Goal: Use online tool/utility: Utilize a website feature to perform a specific function

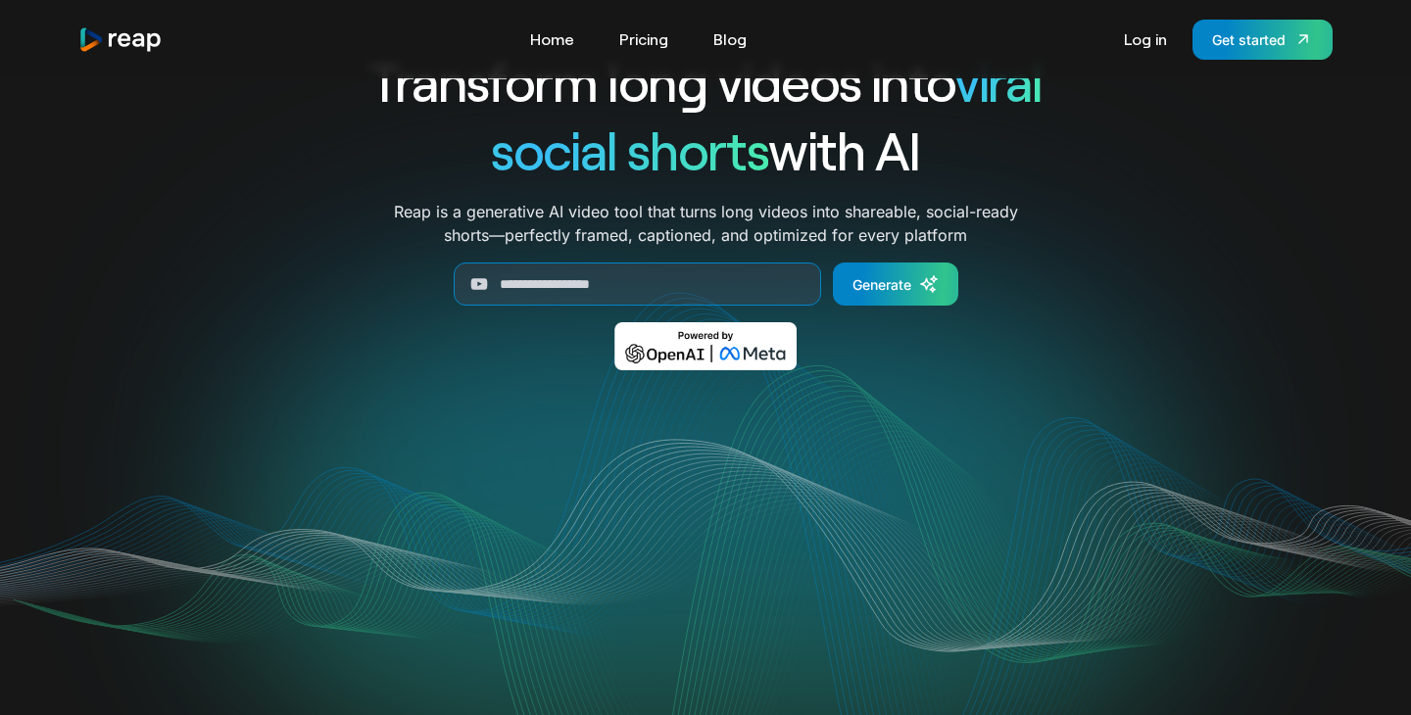
scroll to position [64, 0]
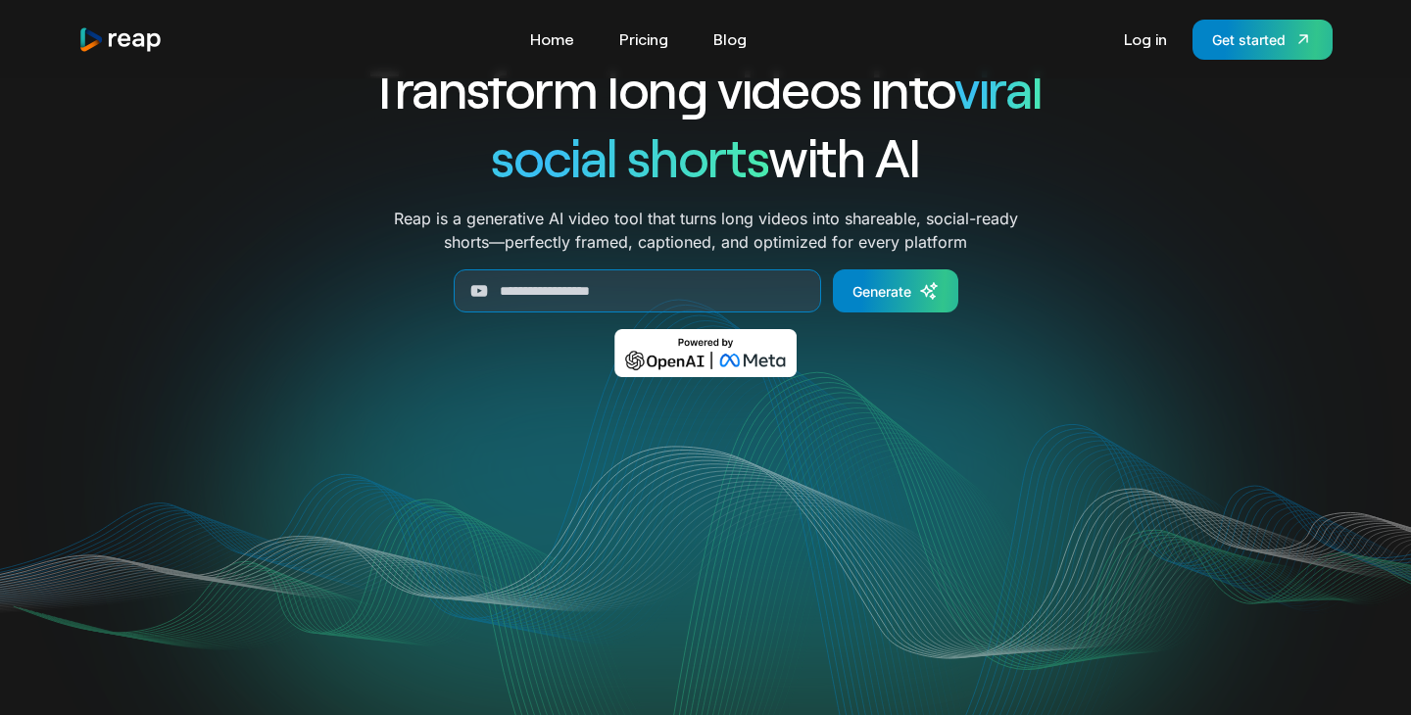
click at [653, 21] on div "Tools Link Five Link Six Link Seven Business Link Five Link Six Link Seven Home…" at bounding box center [705, 40] width 1254 height 40
click at [650, 34] on link "Pricing" at bounding box center [644, 39] width 69 height 31
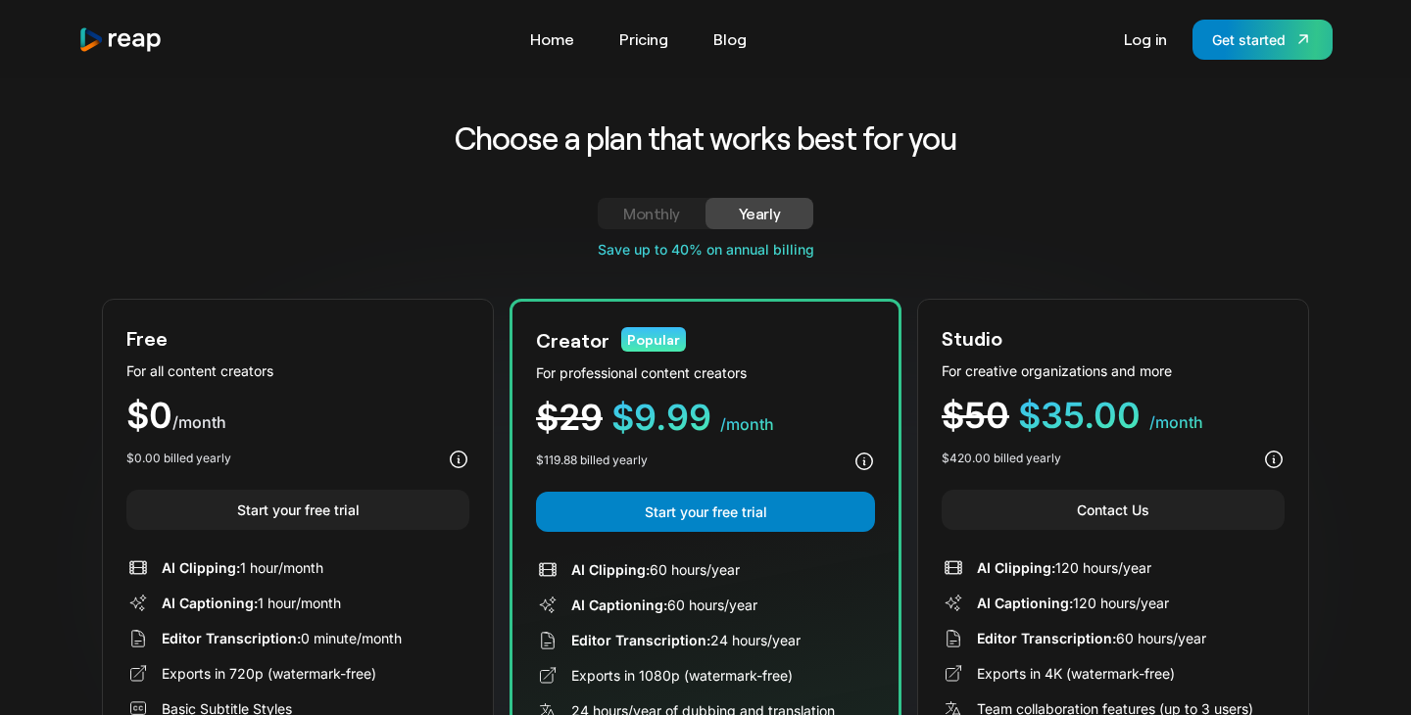
click at [566, 61] on div "Tools Link Five Link Six Link Seven Business Link Five Link Six Link Seven Home…" at bounding box center [705, 39] width 1317 height 78
click at [541, 18] on div "Tools Link Five Link Six Link Seven Business Link Five Link Six Link Seven Home…" at bounding box center [705, 39] width 1317 height 78
click at [544, 25] on link "Home" at bounding box center [552, 39] width 64 height 31
click at [544, 33] on link "Home" at bounding box center [552, 39] width 64 height 31
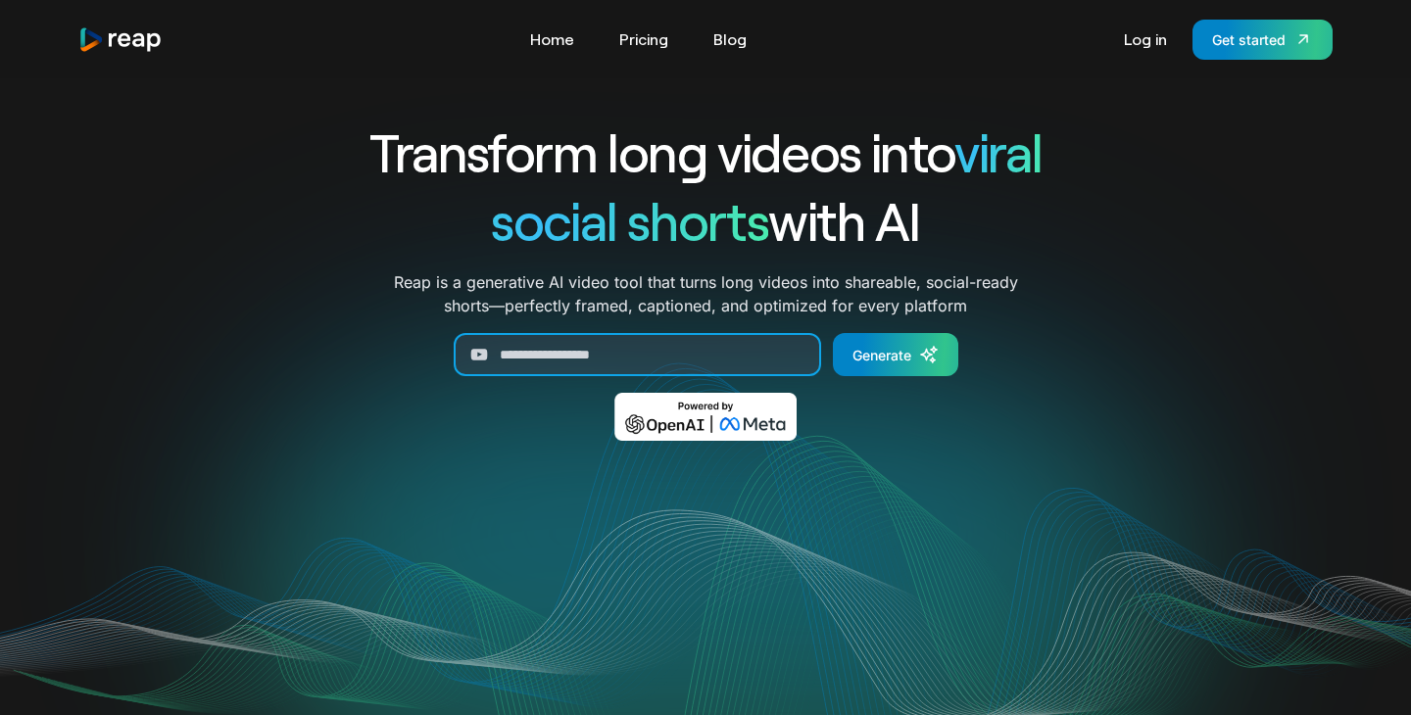
click at [677, 334] on input "Generate Form" at bounding box center [638, 354] width 368 height 43
paste input "**********"
type input "**********"
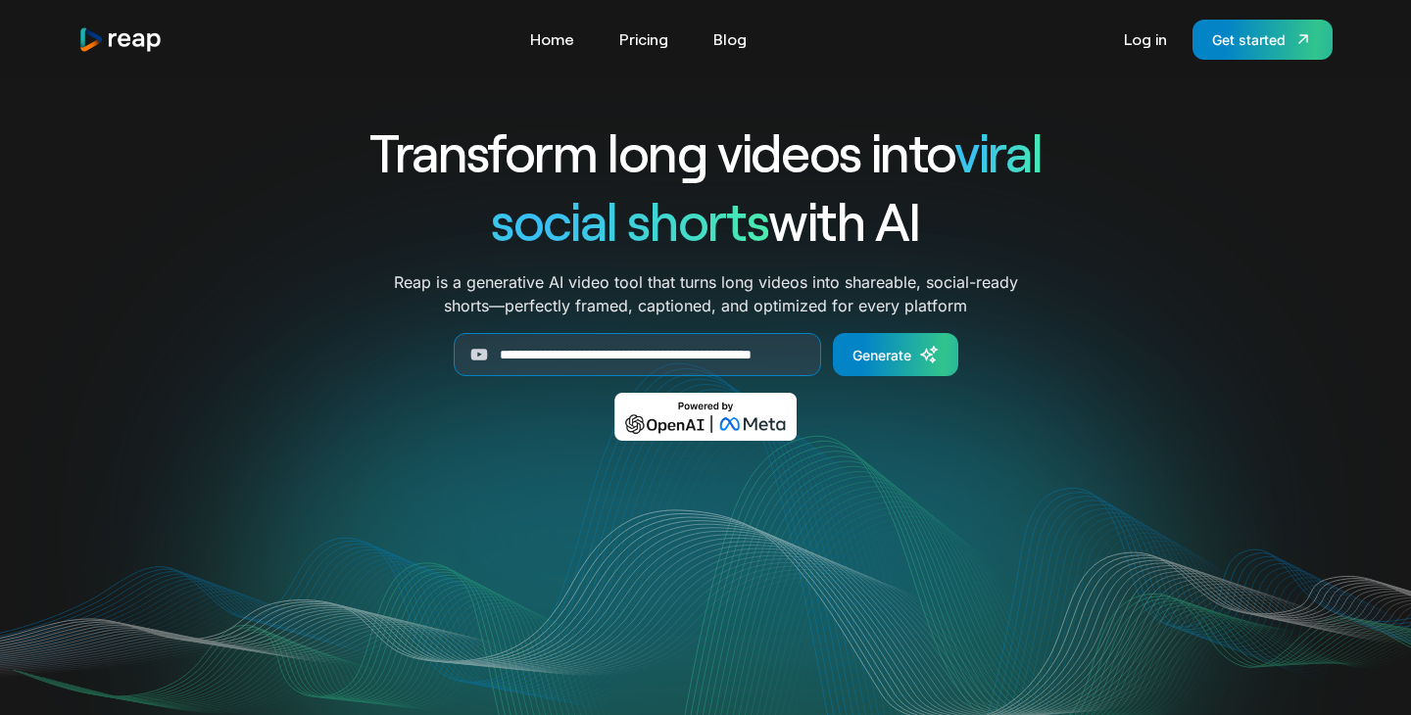
click at [938, 332] on div "**********" at bounding box center [705, 294] width 815 height 352
click at [936, 347] on icon "Generate Form" at bounding box center [929, 355] width 20 height 20
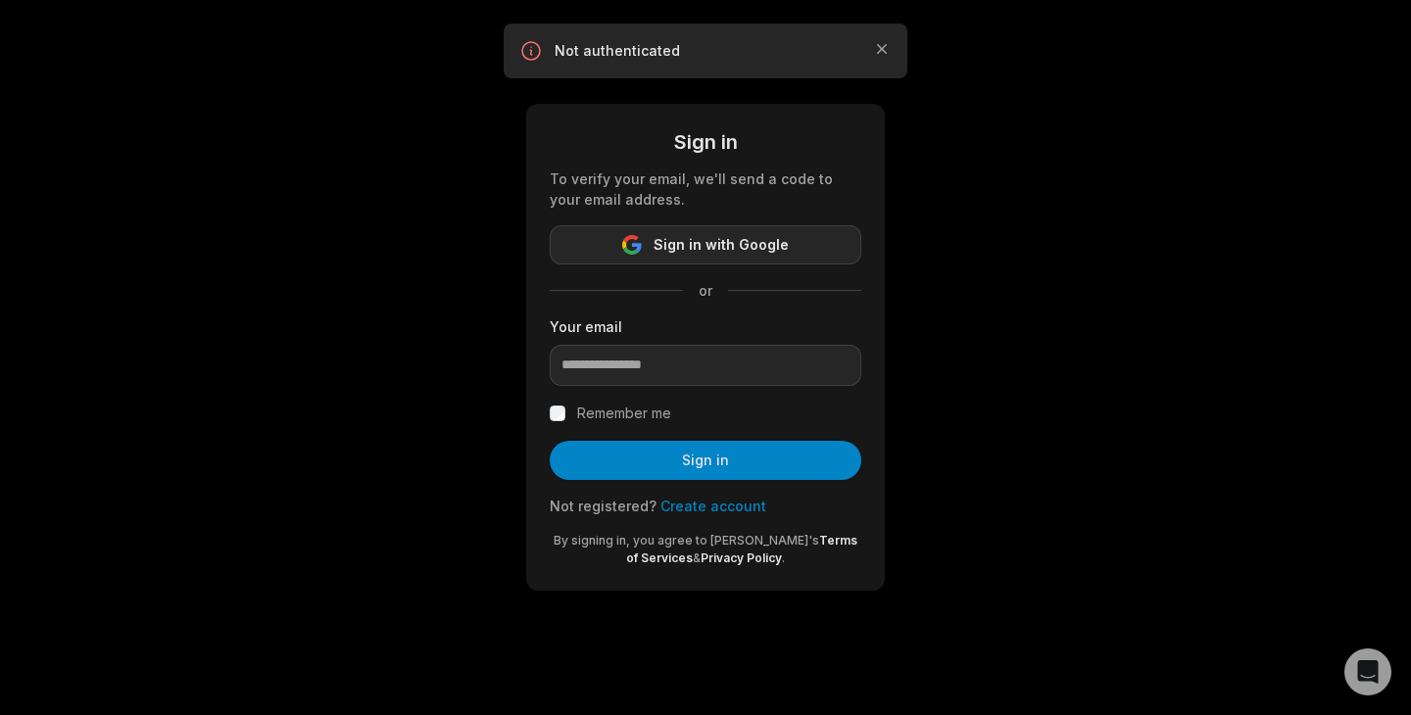
click at [755, 239] on span "Sign in with Google" at bounding box center [721, 245] width 135 height 24
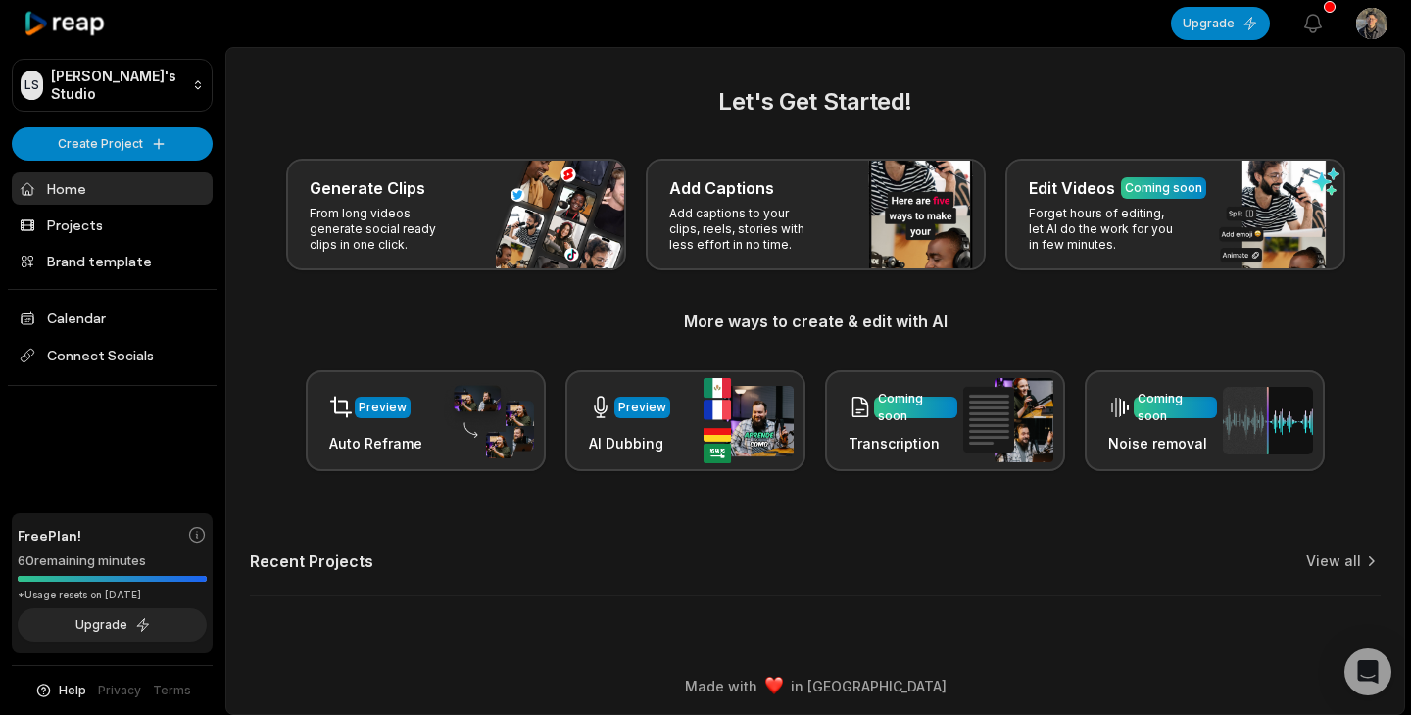
scroll to position [6, 0]
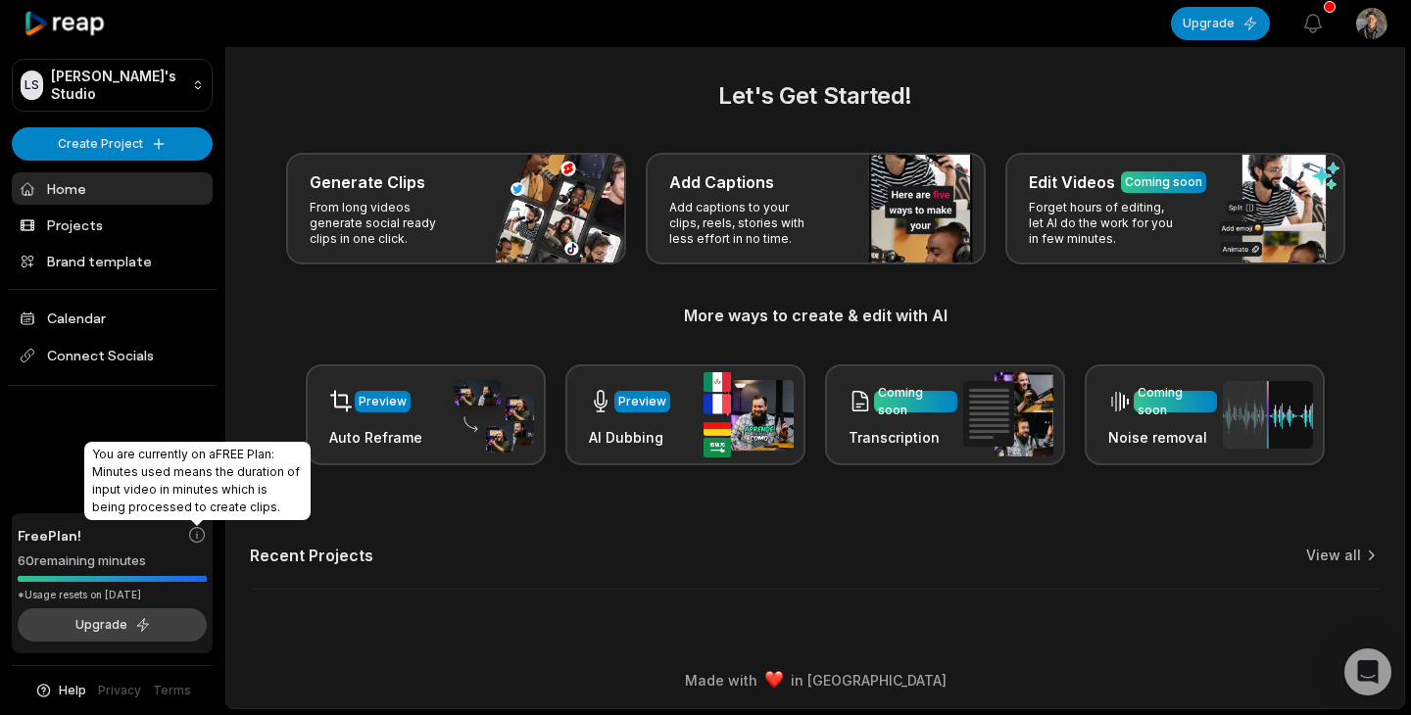
drag, startPoint x: 188, startPoint y: 534, endPoint x: 200, endPoint y: 627, distance: 93.8
click at [191, 542] on icon at bounding box center [197, 535] width 20 height 20
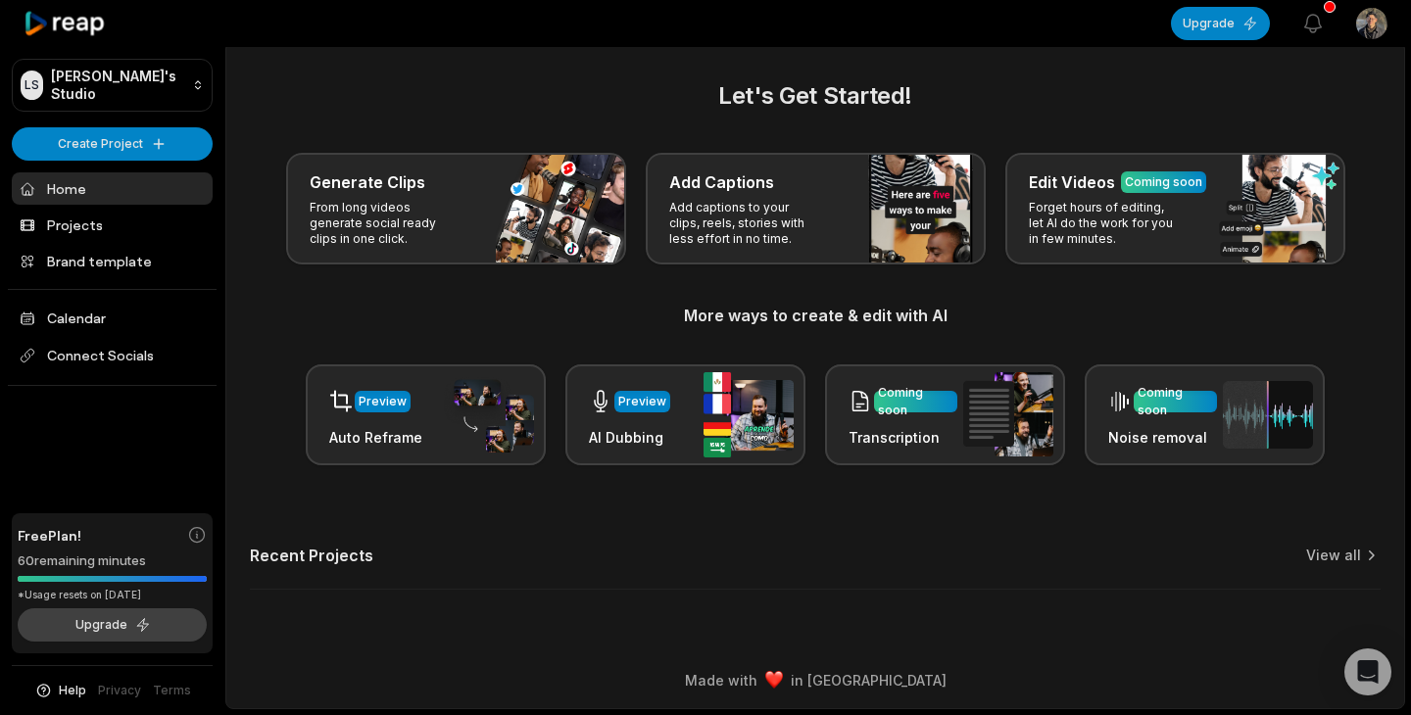
click at [200, 636] on button "Upgrade" at bounding box center [112, 625] width 189 height 33
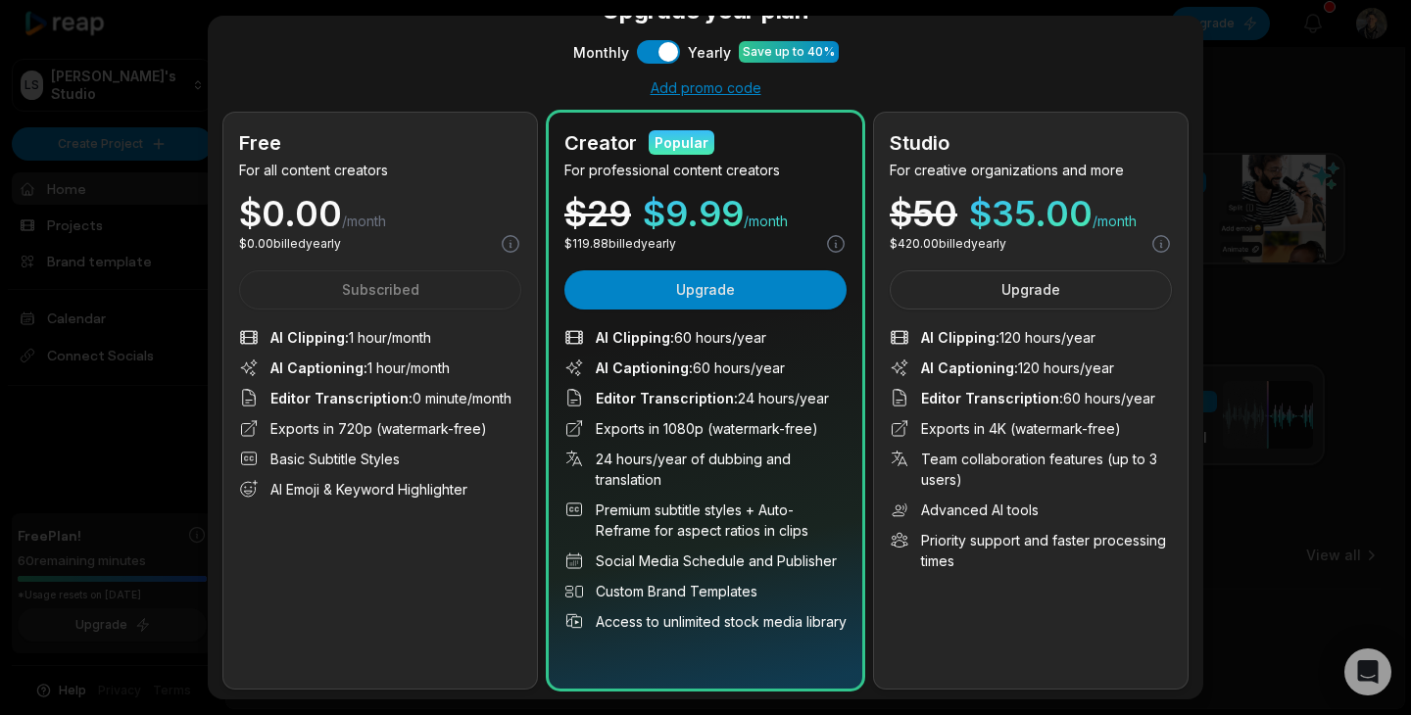
scroll to position [34, 0]
click at [1143, 90] on div "Add promo code" at bounding box center [705, 88] width 964 height 18
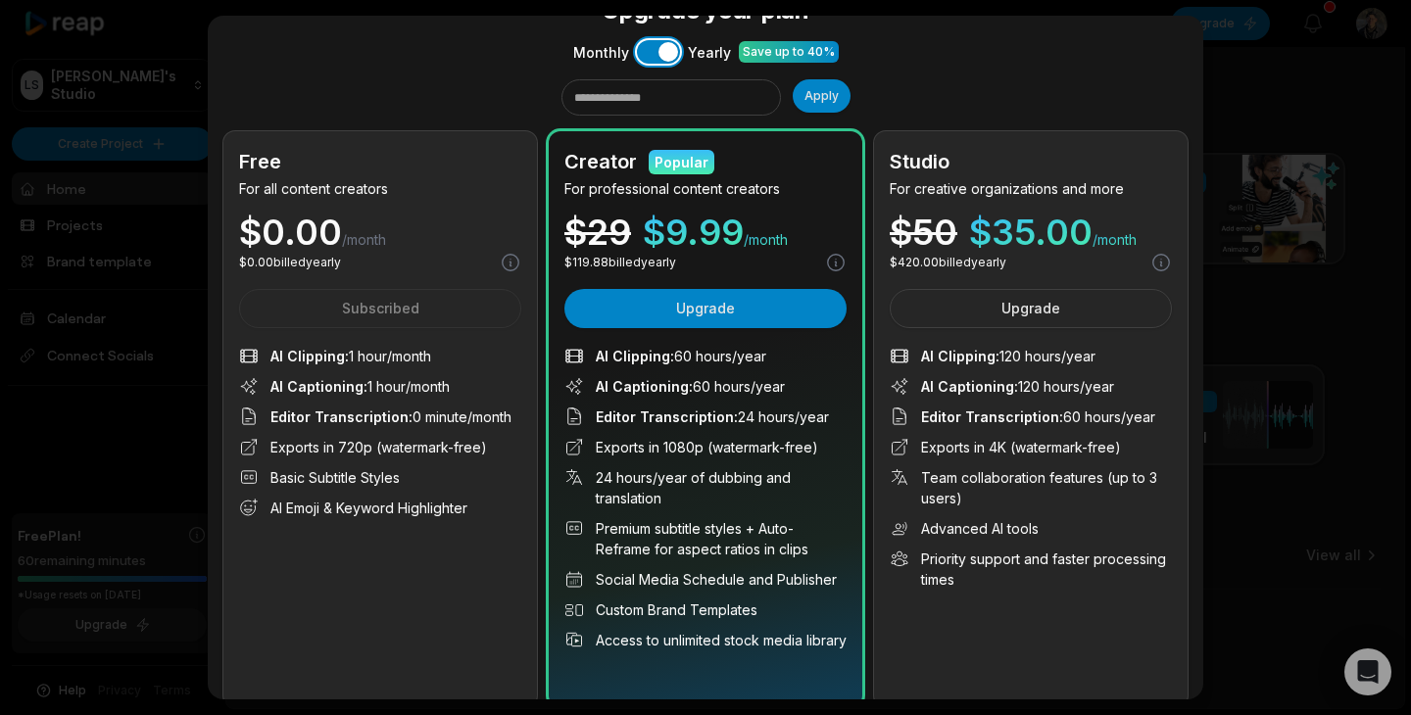
click at [658, 59] on button "Use setting" at bounding box center [658, 52] width 43 height 24
click at [171, 163] on div at bounding box center [705, 357] width 1411 height 715
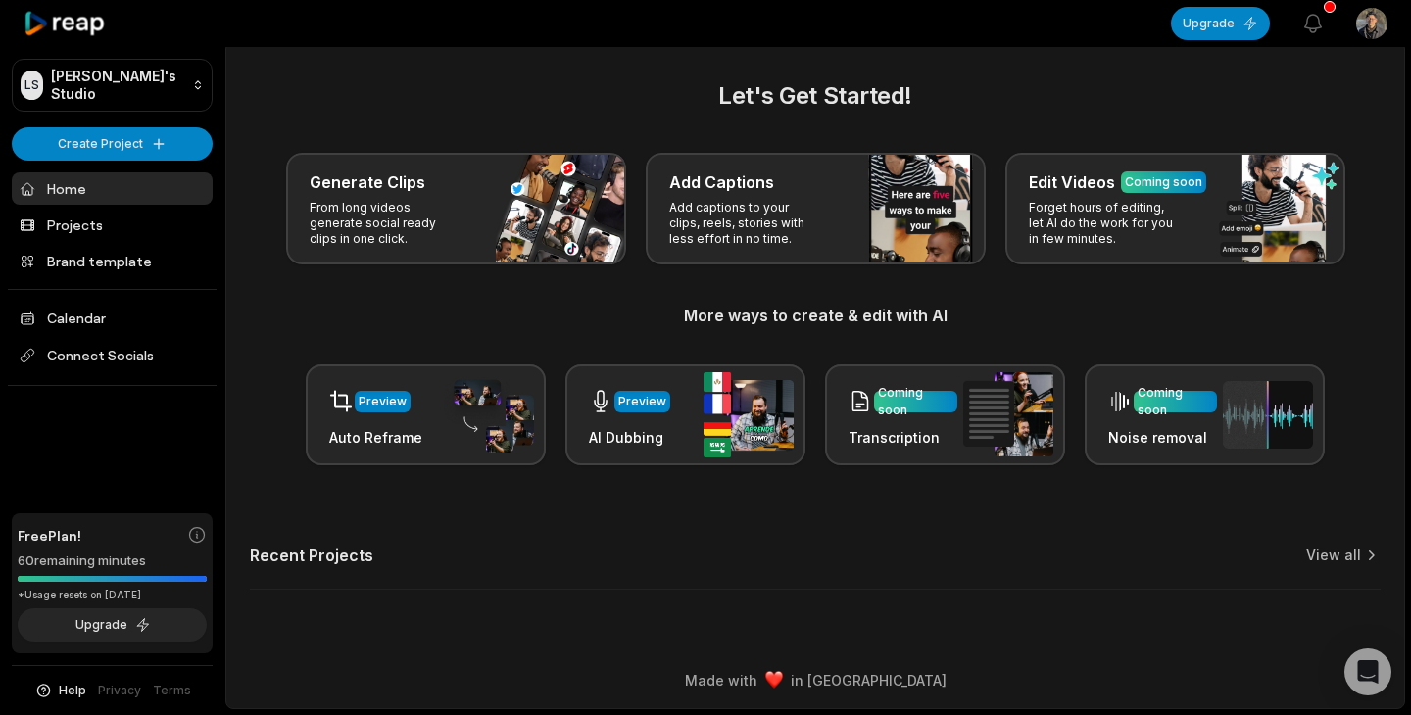
click at [74, 123] on div "LS Leo's Studio Create Project Home Projects Brand template Calendar Connect So…" at bounding box center [112, 357] width 225 height 715
click at [82, 137] on html "LS Leo's Studio Create Project Home Projects Brand template Calendar Connect So…" at bounding box center [705, 351] width 1411 height 715
click at [88, 181] on link "Create Clips" at bounding box center [112, 184] width 191 height 32
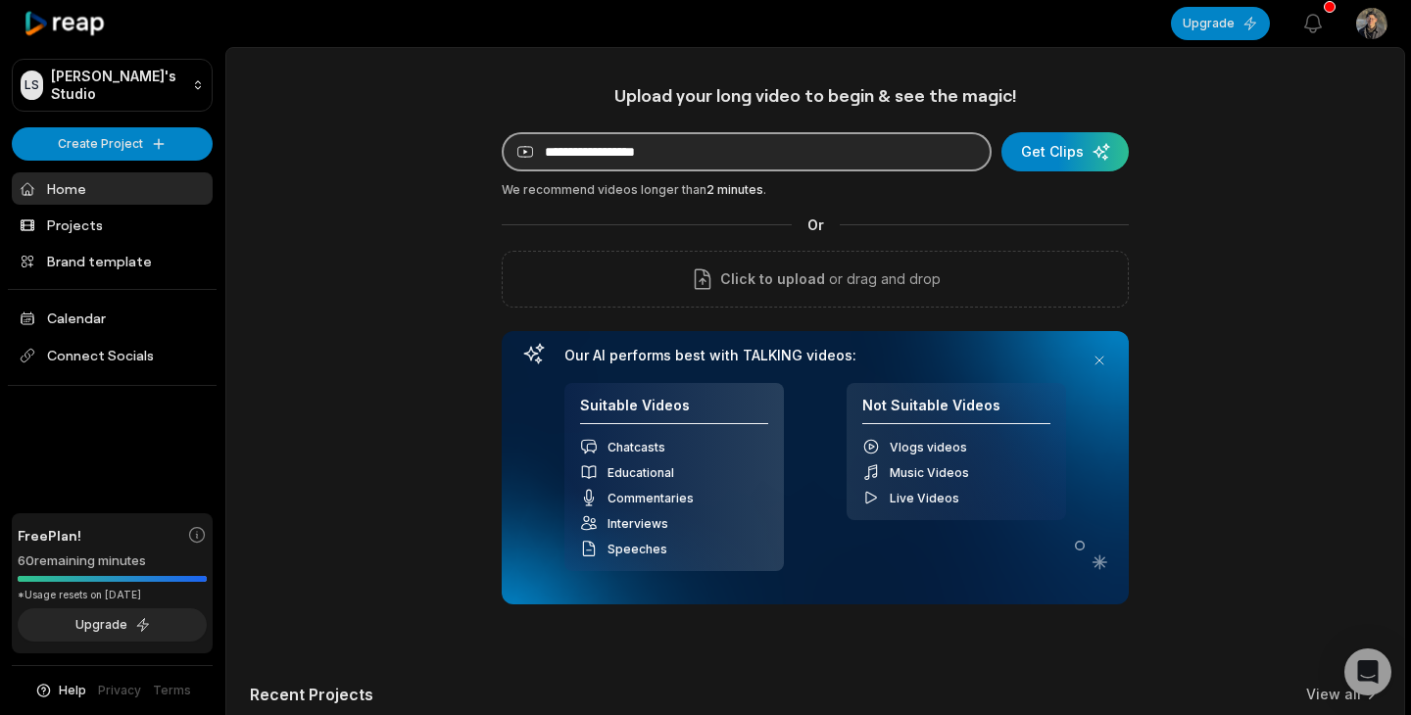
click at [760, 162] on input at bounding box center [747, 151] width 490 height 39
paste input "**********"
type input "**********"
click at [1002, 132] on button "Get Clips" at bounding box center [1065, 151] width 127 height 39
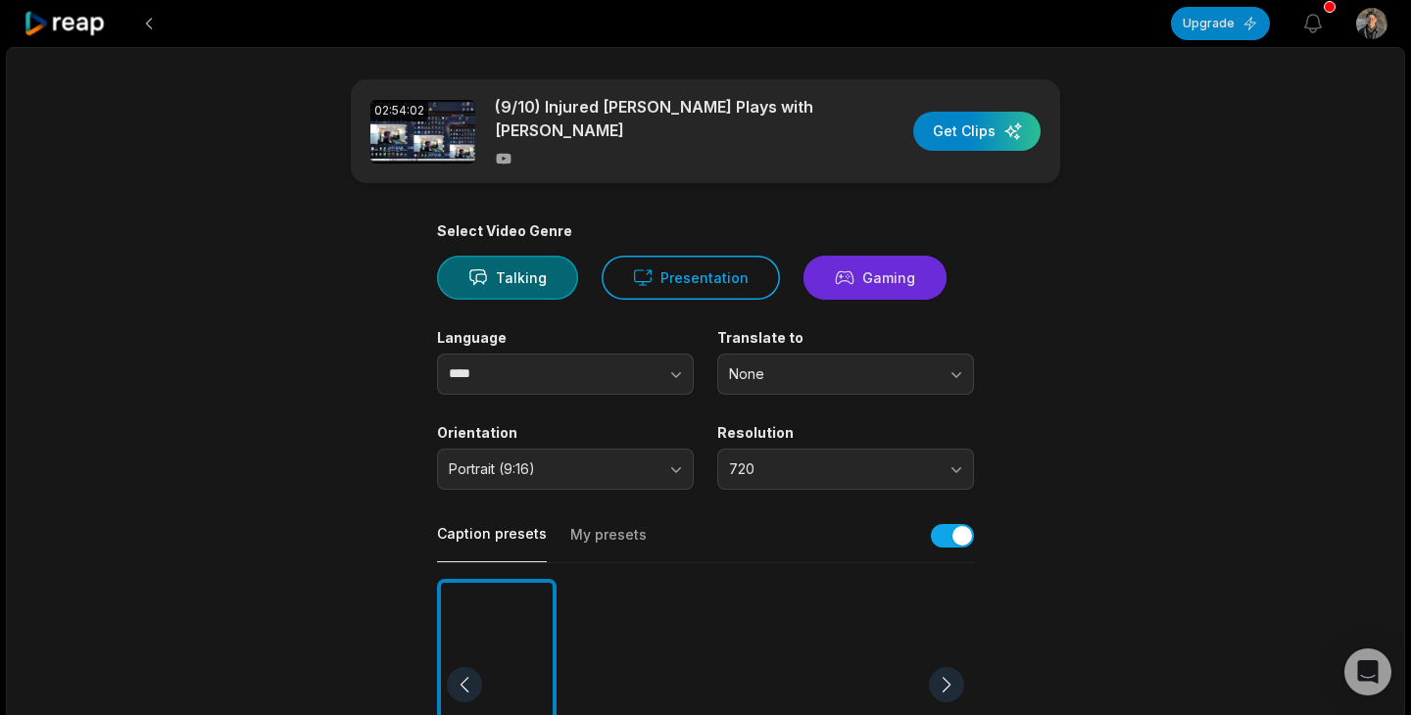
click at [852, 271] on button "Gaming" at bounding box center [875, 278] width 143 height 44
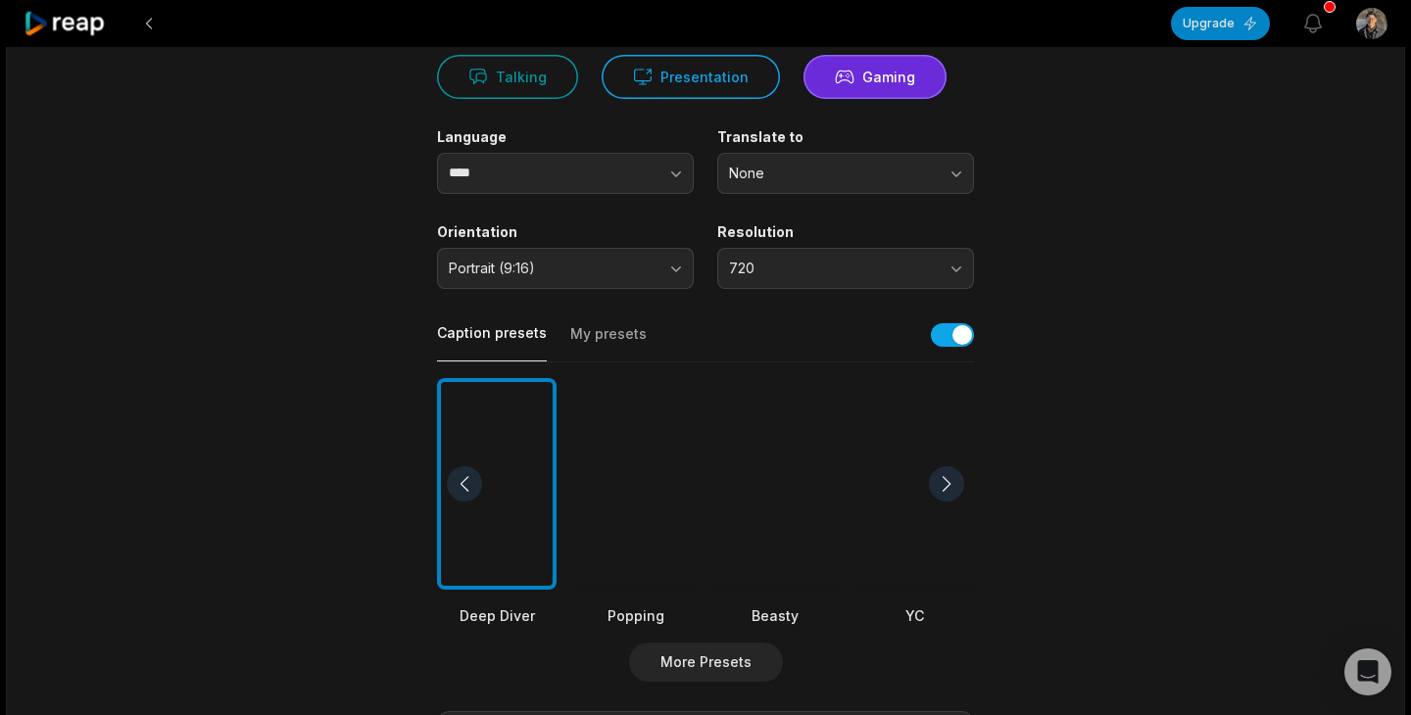
scroll to position [200, 0]
click at [638, 483] on div at bounding box center [636, 485] width 120 height 213
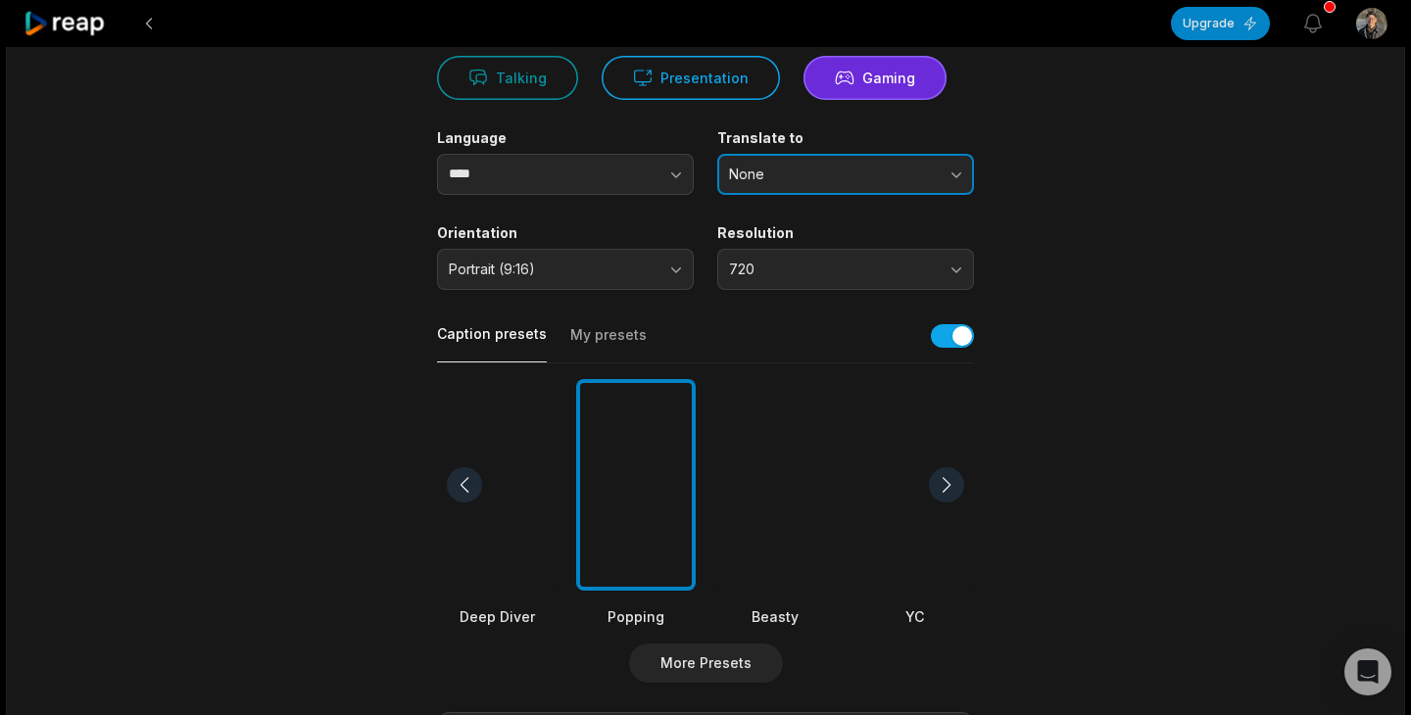
click at [730, 168] on span "None" at bounding box center [832, 175] width 206 height 18
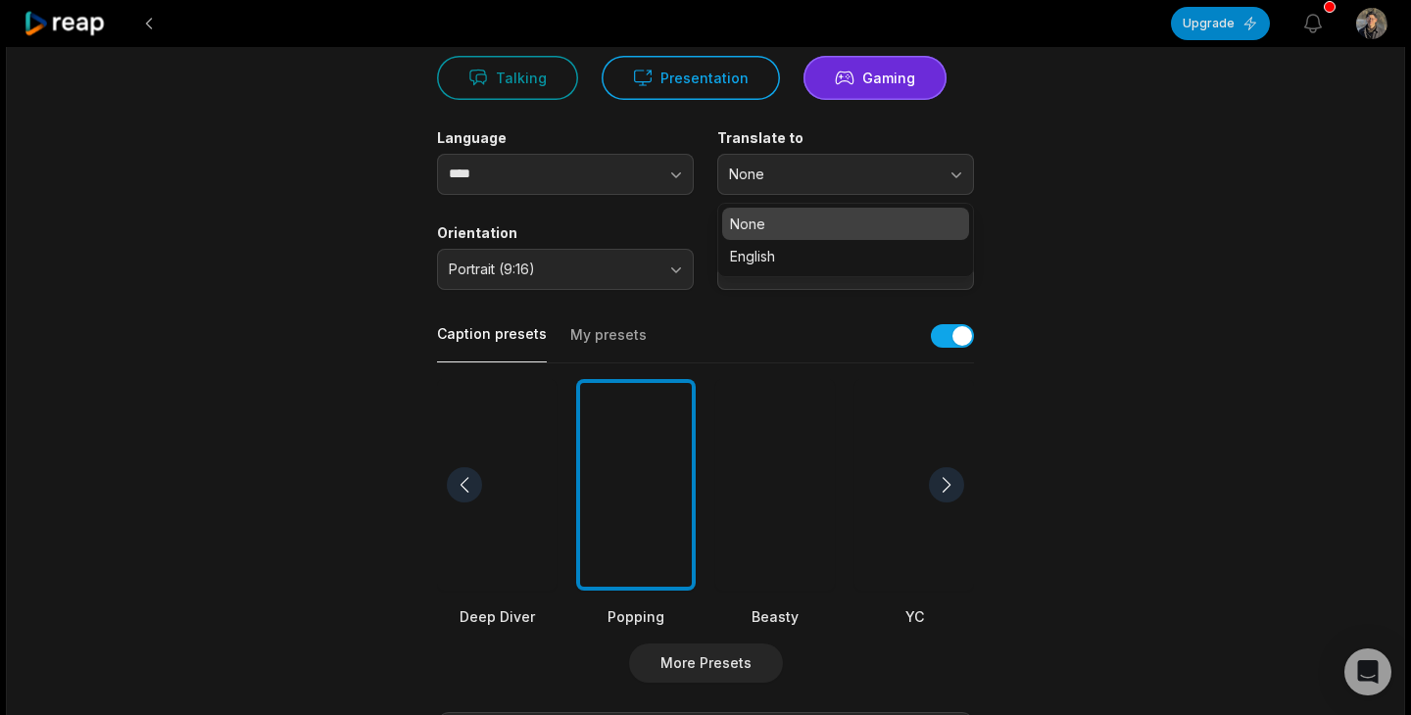
click at [665, 214] on div "Select Video Genre Talking Presentation Gaming Language **** Translate to None …" at bounding box center [705, 551] width 537 height 1057
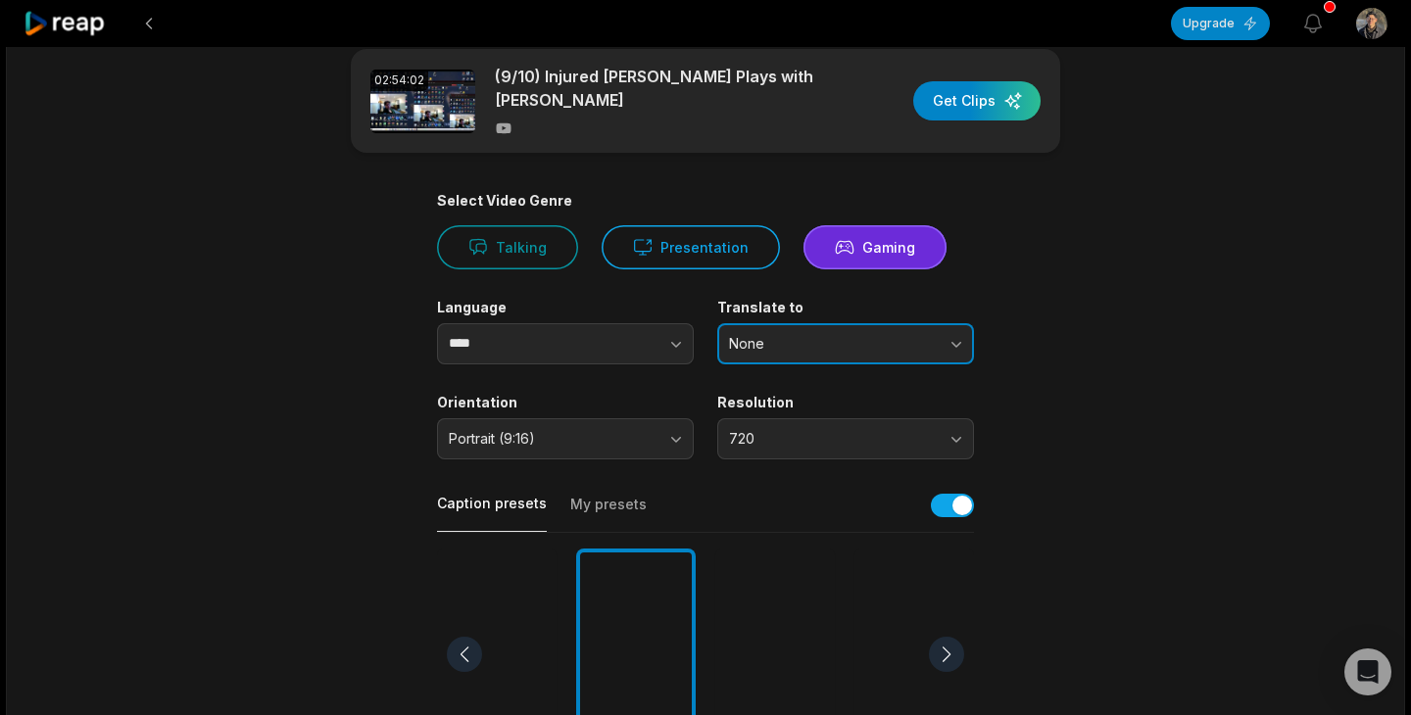
scroll to position [0, 0]
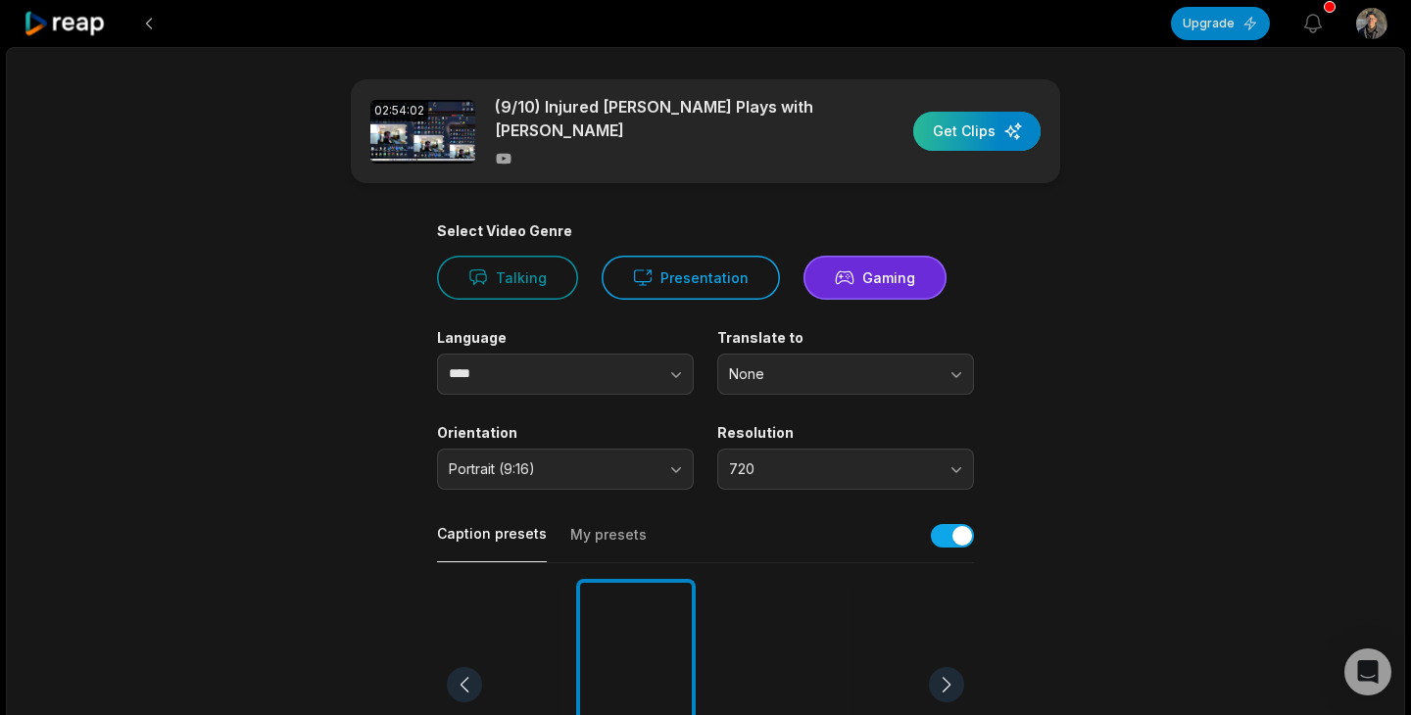
click at [1020, 119] on div "button" at bounding box center [976, 131] width 127 height 39
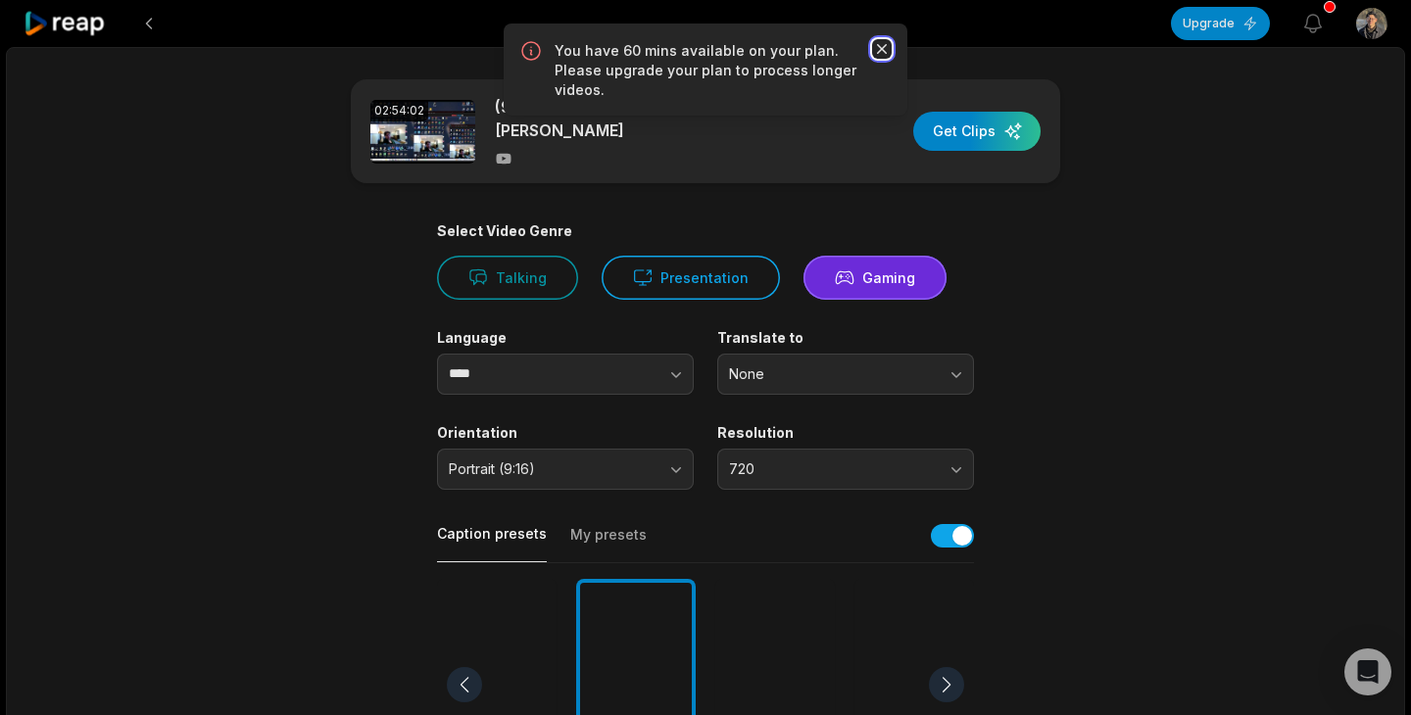
click at [876, 46] on icon "button" at bounding box center [882, 49] width 20 height 20
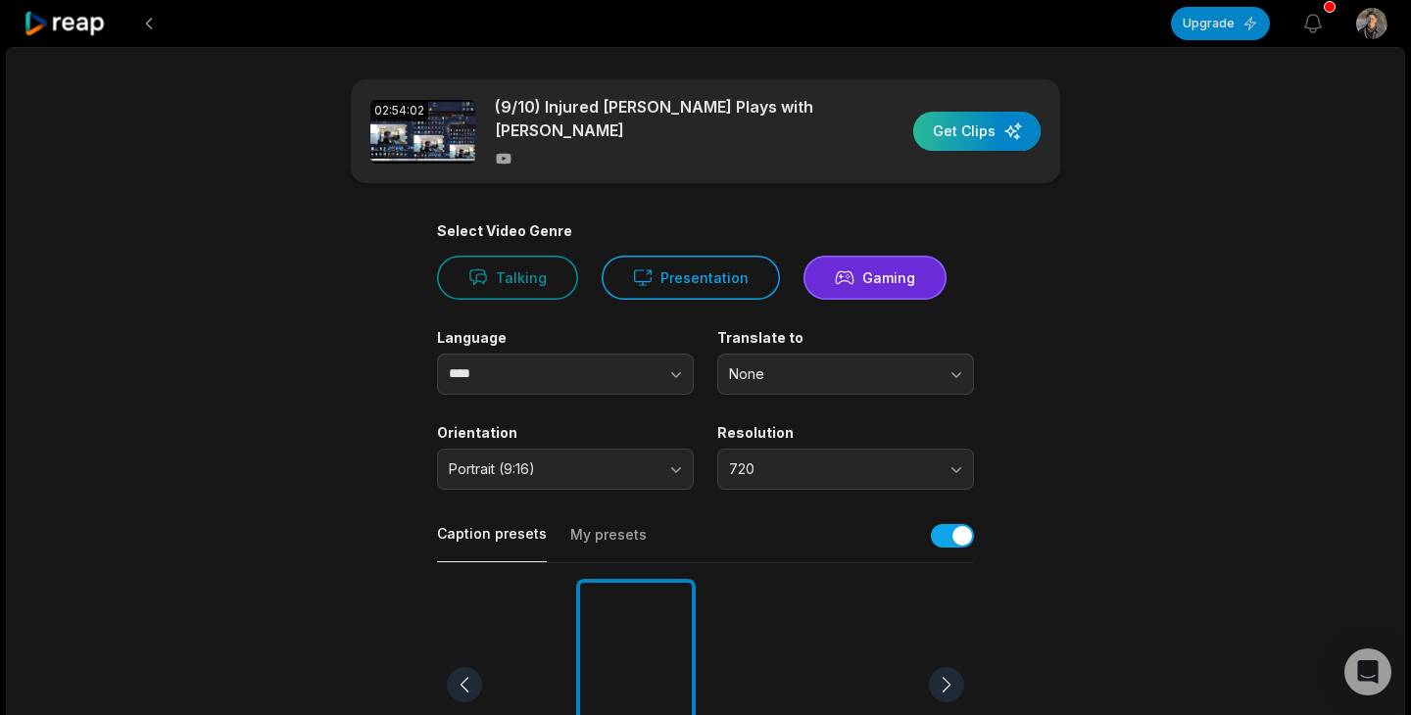
click at [951, 118] on div "button" at bounding box center [976, 131] width 127 height 39
click at [1313, 27] on icon "button" at bounding box center [1313, 24] width 17 height 18
click at [1311, 30] on icon "button" at bounding box center [1313, 24] width 24 height 24
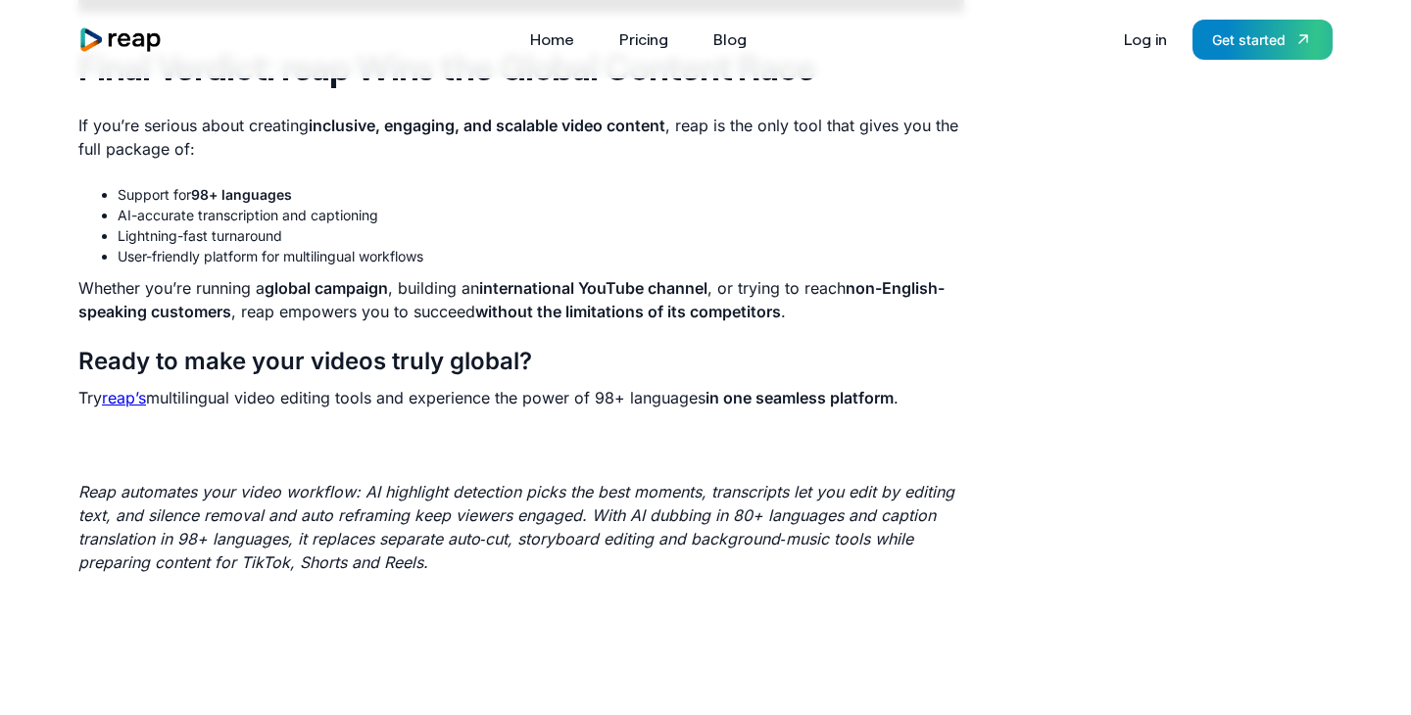
scroll to position [3507, 0]
